Goal: Download file/media

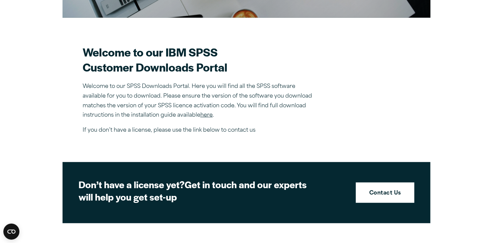
scroll to position [201, 0]
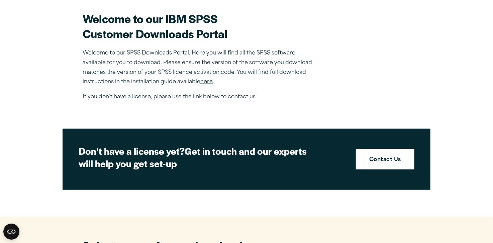
click at [205, 80] on link "here" at bounding box center [206, 81] width 12 height 5
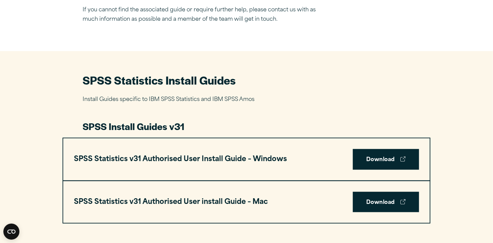
scroll to position [335, 0]
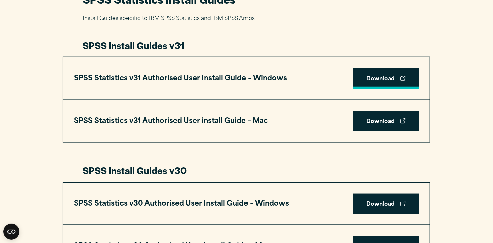
click at [378, 73] on link "Download" at bounding box center [386, 78] width 66 height 21
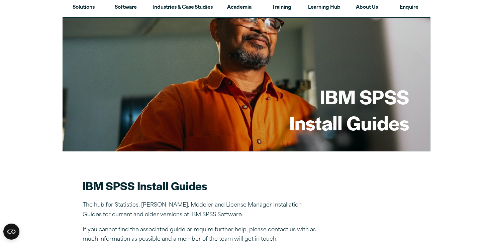
scroll to position [0, 0]
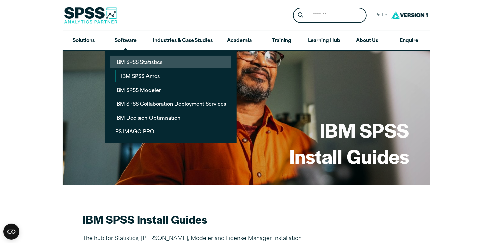
click at [133, 63] on link "IBM SPSS Statistics" at bounding box center [171, 62] width 122 height 12
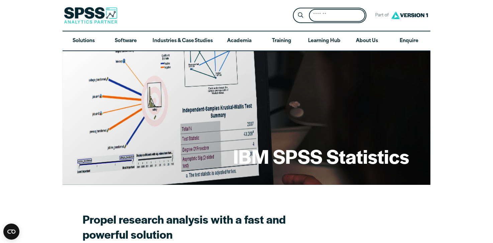
click at [331, 20] on input "Search for:" at bounding box center [337, 15] width 56 height 13
type input "**********"
click at [295, 9] on button "Submit Site Search" at bounding box center [301, 15] width 12 height 12
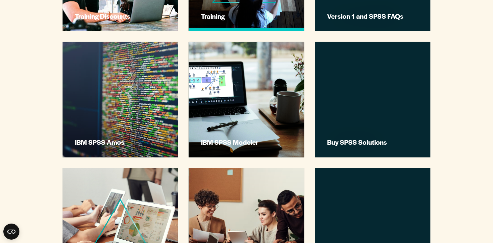
scroll to position [435, 0]
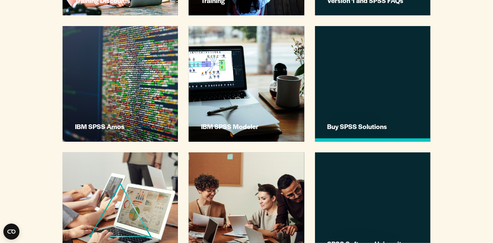
click at [375, 127] on h3 "Buy SPSS Solutions" at bounding box center [374, 126] width 92 height 9
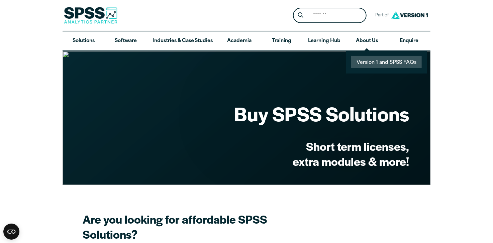
click at [381, 63] on link "Version 1 and SPSS FAQs" at bounding box center [386, 62] width 71 height 12
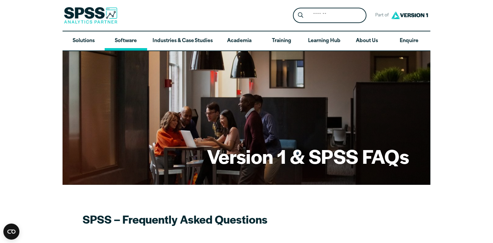
click at [126, 37] on link "Software" at bounding box center [126, 40] width 42 height 19
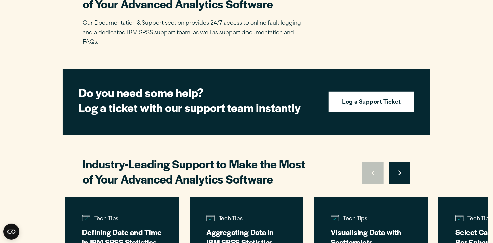
scroll to position [1391, 0]
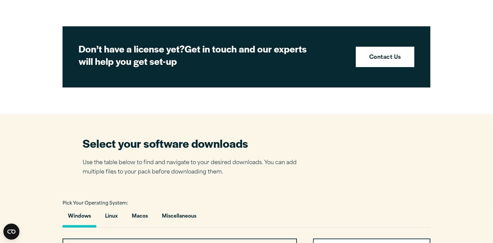
scroll to position [301, 0]
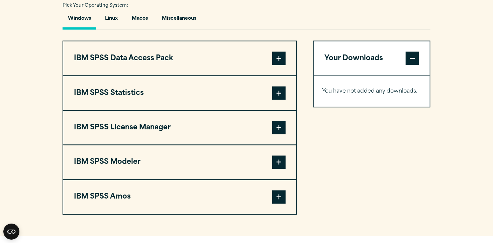
scroll to position [502, 0]
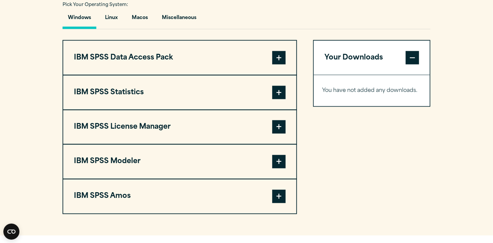
click at [278, 94] on span at bounding box center [278, 92] width 13 height 13
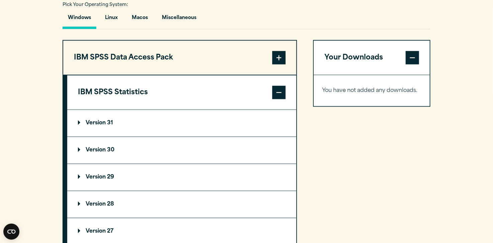
click at [91, 118] on summary "Version 31" at bounding box center [181, 123] width 229 height 27
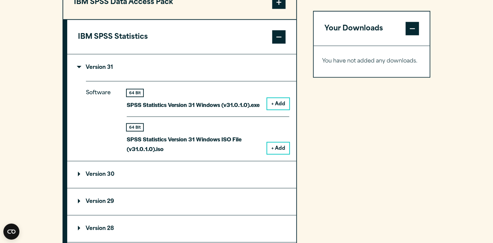
scroll to position [569, 0]
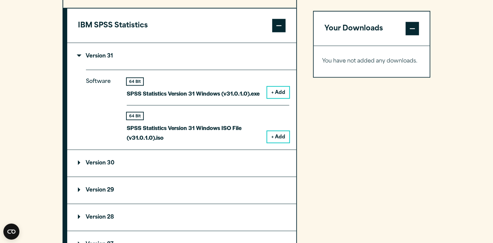
click at [280, 90] on button "+ Add" at bounding box center [278, 92] width 22 height 11
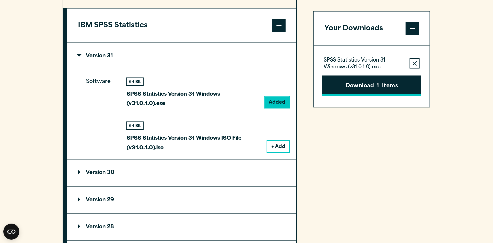
click at [340, 91] on button "Download 1 Items" at bounding box center [371, 85] width 99 height 21
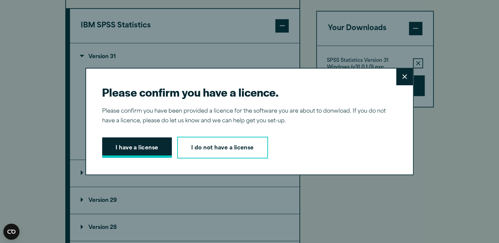
click at [137, 148] on button "I have a license" at bounding box center [137, 148] width 70 height 21
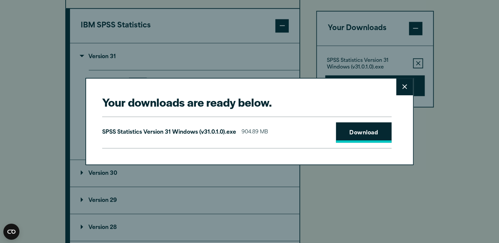
click at [354, 130] on link "Download" at bounding box center [364, 133] width 56 height 21
click at [399, 83] on button "Close" at bounding box center [404, 87] width 17 height 17
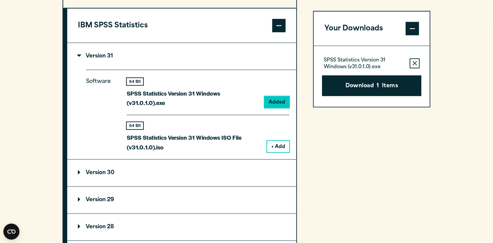
click at [282, 141] on button "+ Add" at bounding box center [278, 146] width 22 height 11
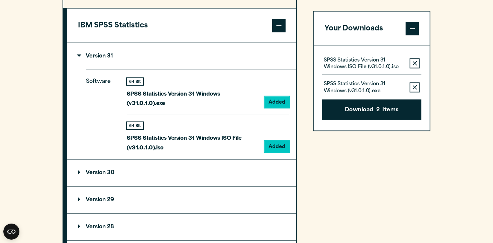
click at [418, 60] on button "Remove this item from your software download list" at bounding box center [415, 63] width 10 height 10
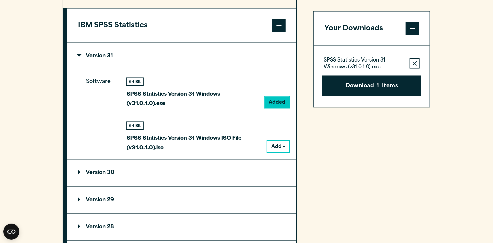
click at [279, 141] on button "Add +" at bounding box center [278, 146] width 22 height 11
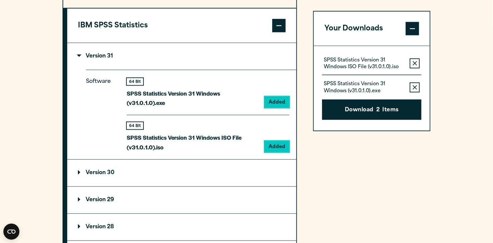
click at [416, 86] on icon "button" at bounding box center [415, 87] width 4 height 4
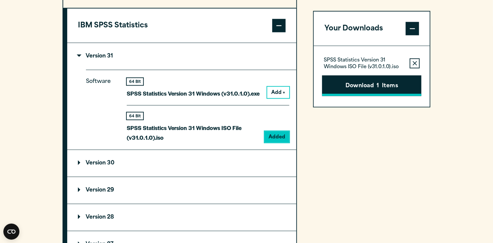
click at [386, 86] on button "Download 1 Items" at bounding box center [371, 85] width 99 height 21
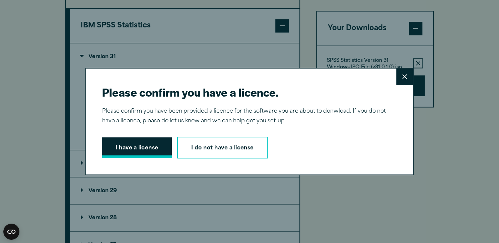
click at [138, 148] on button "I have a license" at bounding box center [137, 148] width 70 height 21
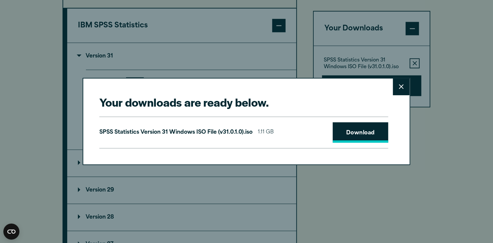
click at [359, 132] on link "Download" at bounding box center [361, 133] width 56 height 21
click at [400, 84] on icon at bounding box center [401, 86] width 5 height 5
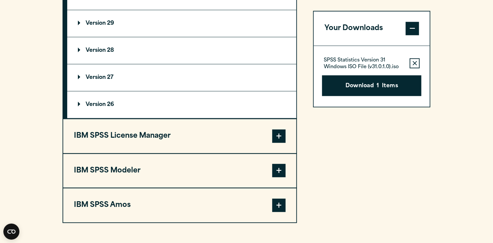
scroll to position [736, 0]
click at [284, 134] on span at bounding box center [278, 136] width 13 height 13
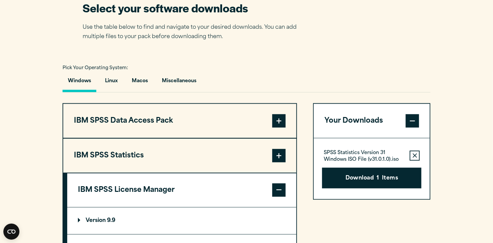
scroll to position [435, 0]
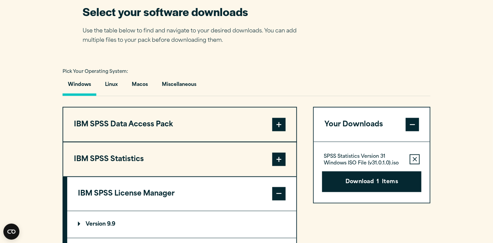
click at [141, 155] on button "IBM SPSS Statistics" at bounding box center [179, 160] width 233 height 34
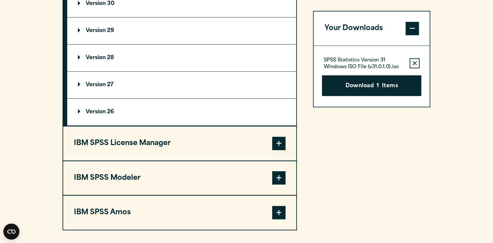
scroll to position [770, 0]
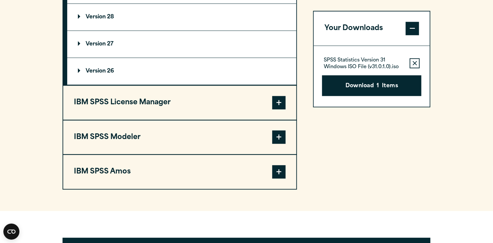
click at [84, 67] on summary "Version 26" at bounding box center [181, 71] width 229 height 27
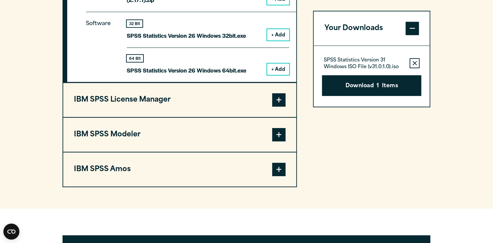
scroll to position [1004, 0]
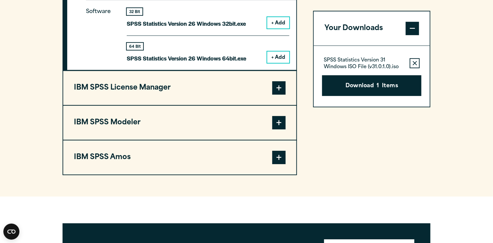
click at [281, 81] on span at bounding box center [278, 87] width 13 height 13
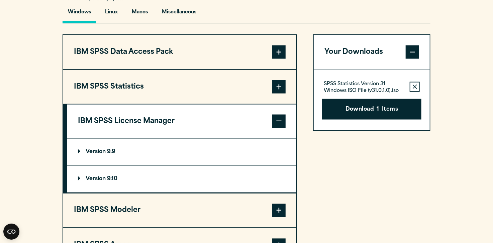
scroll to position [509, 0]
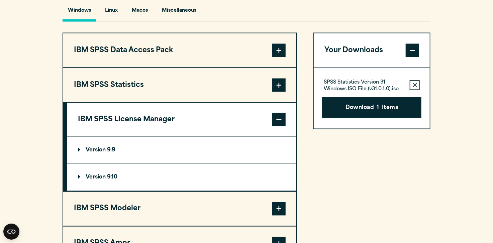
click at [278, 80] on span at bounding box center [278, 85] width 13 height 13
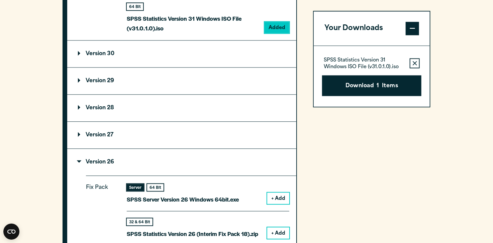
scroll to position [744, 0]
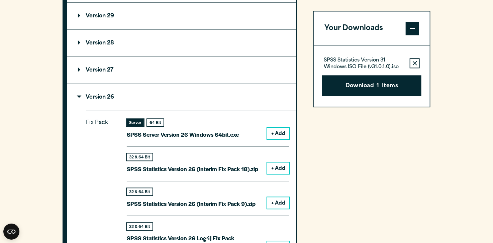
click at [94, 93] on summary "Version 26" at bounding box center [181, 97] width 229 height 27
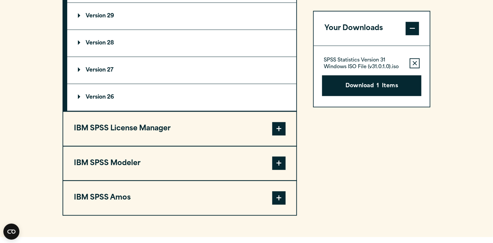
click at [94, 93] on summary "Version 26" at bounding box center [181, 97] width 229 height 27
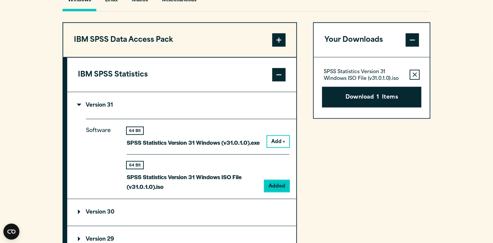
scroll to position [429, 0]
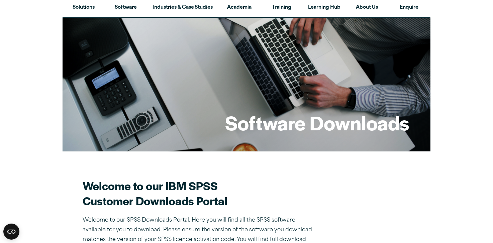
scroll to position [201, 0]
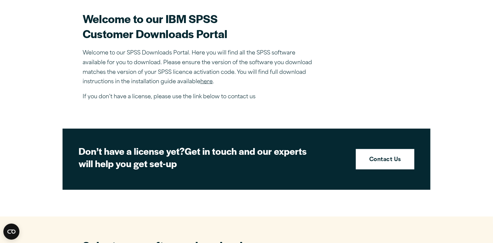
click at [208, 80] on link "here" at bounding box center [206, 81] width 12 height 5
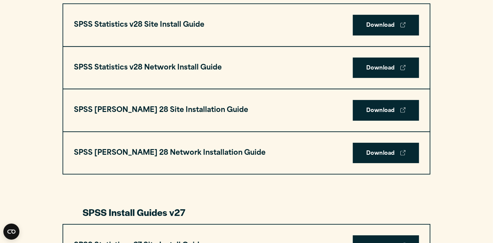
scroll to position [1004, 0]
